Goal: Find contact information: Obtain details needed to contact an individual or organization

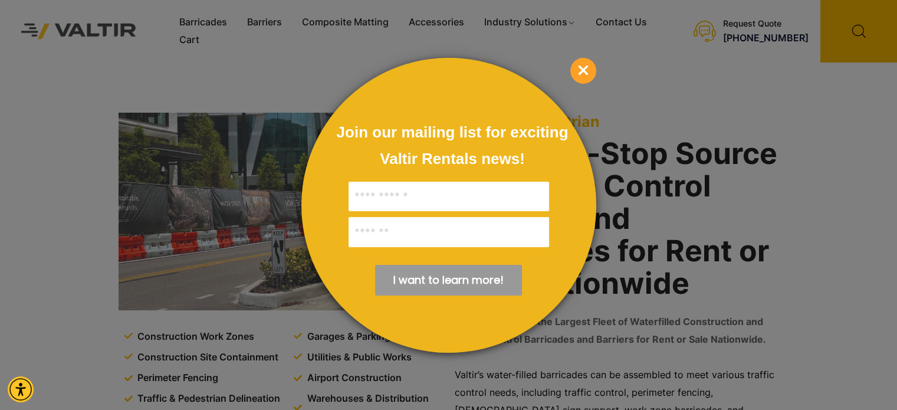
click at [576, 66] on span "×" at bounding box center [583, 71] width 26 height 26
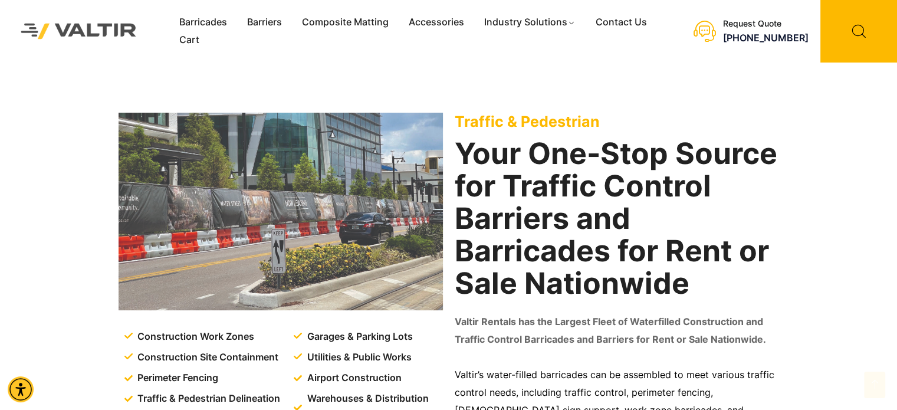
scroll to position [1896, 0]
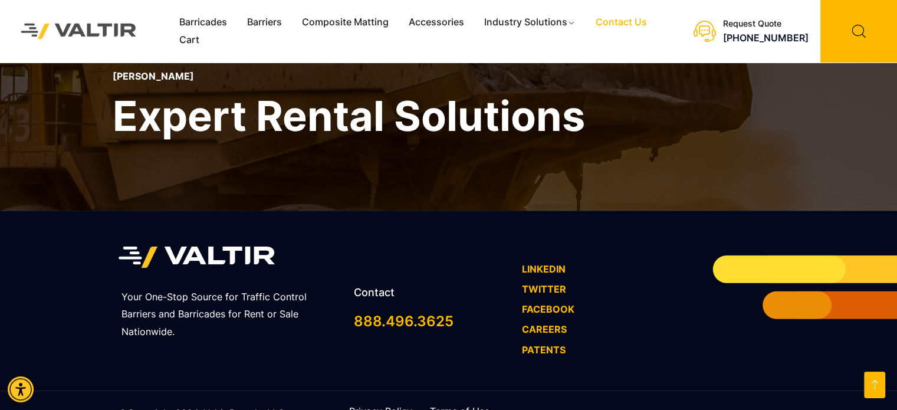
click at [621, 16] on link "Contact Us" at bounding box center [620, 23] width 71 height 18
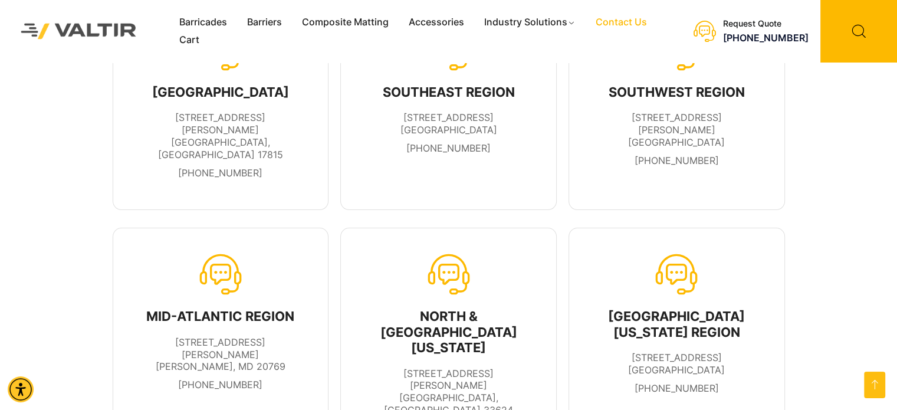
scroll to position [57, 0]
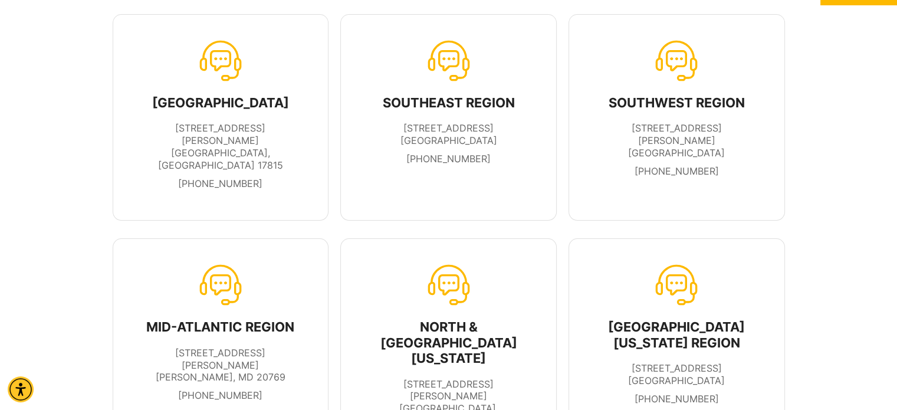
click at [245, 104] on div "[GEOGRAPHIC_DATA]" at bounding box center [221, 102] width 166 height 15
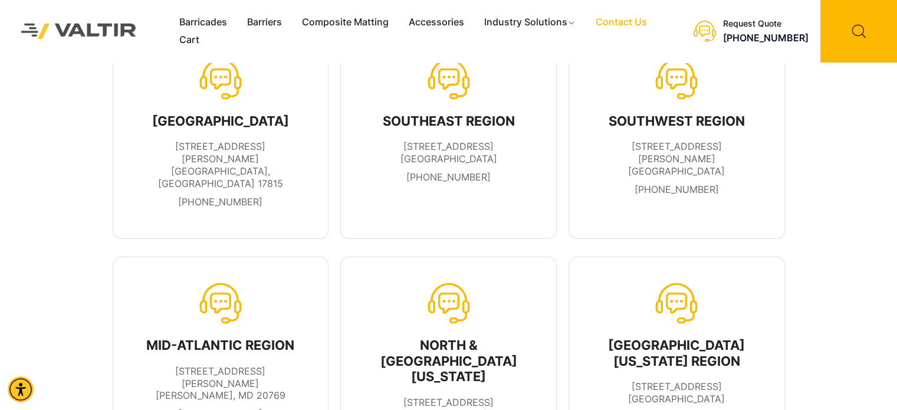
scroll to position [59, 0]
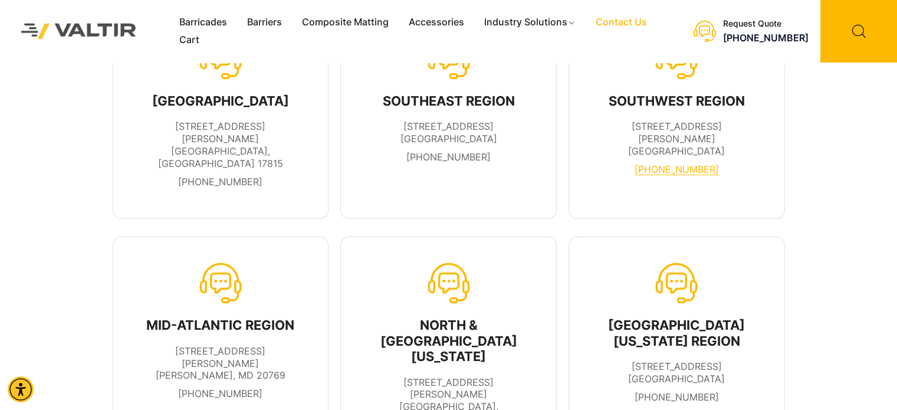
drag, startPoint x: 649, startPoint y: 166, endPoint x: 664, endPoint y: 156, distance: 18.5
click at [649, 166] on div "SOUTHWEST REGION [STREET_ADDRESS][PERSON_NAME] [PHONE_NUMBER]" at bounding box center [677, 134] width 166 height 94
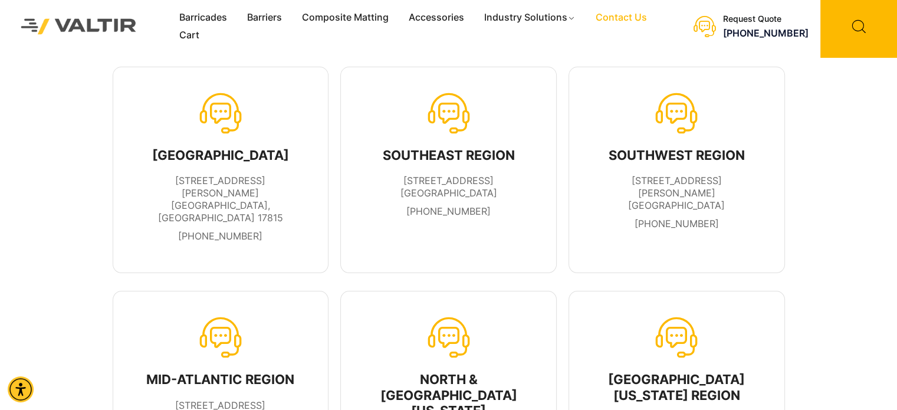
scroll to position [0, 0]
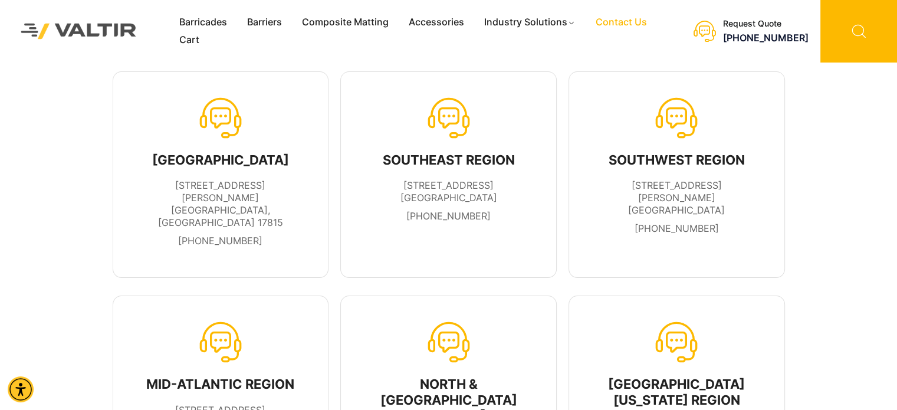
click at [845, 38] on icon at bounding box center [858, 31] width 77 height 62
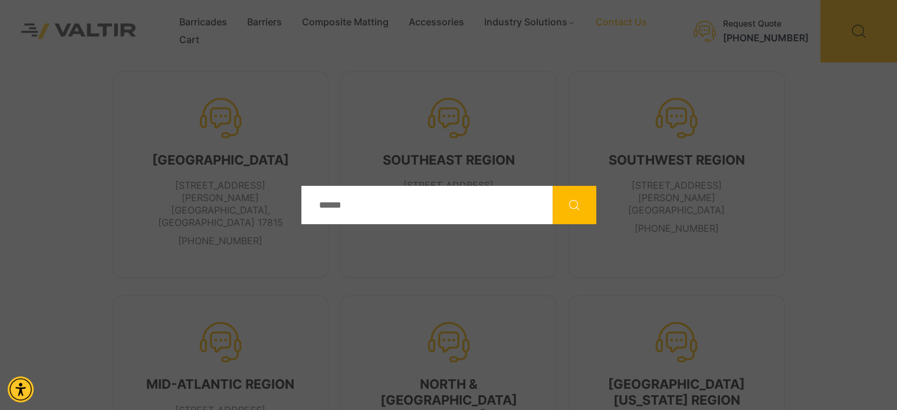
click at [671, 324] on div at bounding box center [448, 205] width 897 height 410
